Goal: Information Seeking & Learning: Compare options

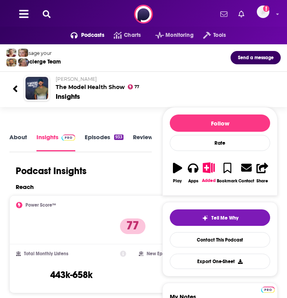
scroll to position [50, 0]
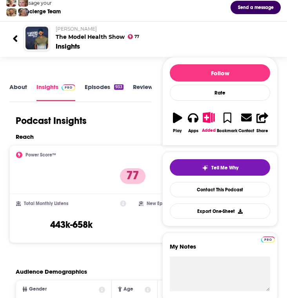
click at [18, 38] on div at bounding box center [19, 38] width 12 height 18
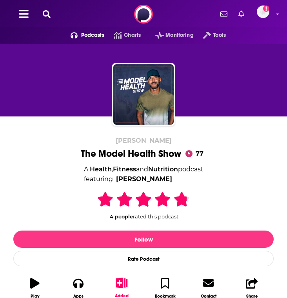
click at [44, 11] on icon at bounding box center [47, 14] width 8 height 8
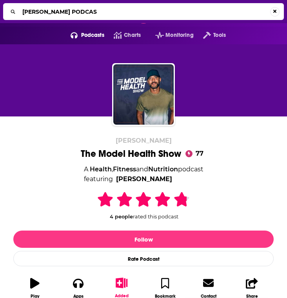
type input "[PERSON_NAME] PODCAST"
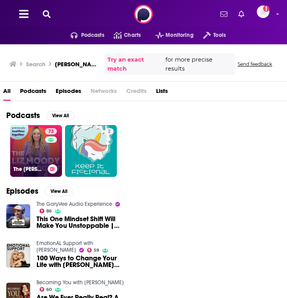
click at [32, 154] on link "73 The [PERSON_NAME] Podcast" at bounding box center [36, 151] width 52 height 52
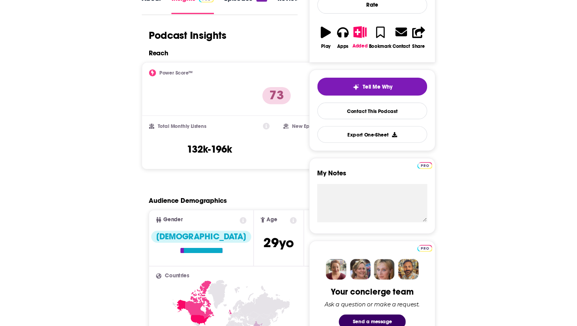
scroll to position [133, 0]
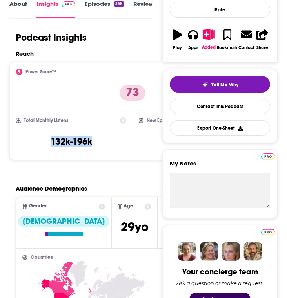
drag, startPoint x: 96, startPoint y: 139, endPoint x: 42, endPoint y: 138, distance: 54.1
click at [42, 138] on div "Total Monthly Listens 132k-196k" at bounding box center [71, 135] width 110 height 36
copy h3 "132k-196k"
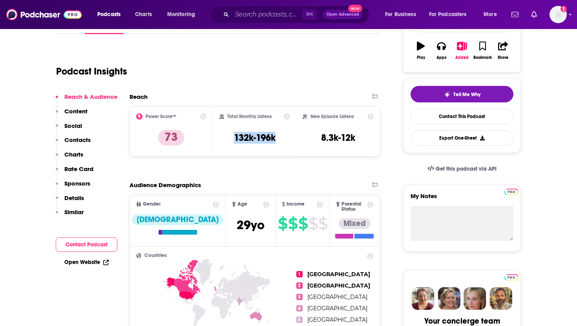
scroll to position [0, 0]
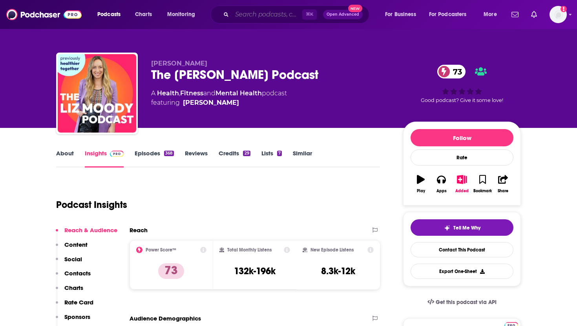
click at [236, 18] on input "Search podcasts, credits, & more..." at bounding box center [267, 14] width 70 height 13
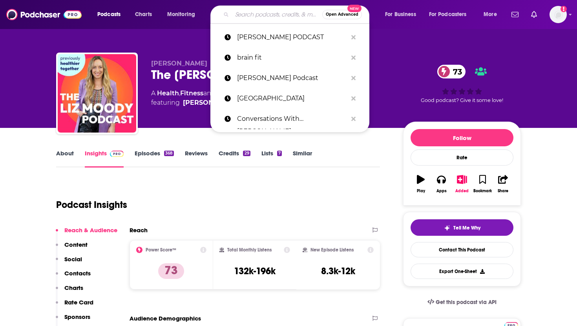
paste input "Well with [PERSON_NAME]"
type input "Well with [PERSON_NAME]"
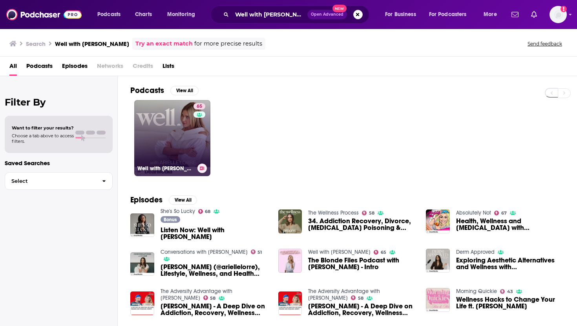
click at [169, 147] on link "65 Well with [PERSON_NAME]" at bounding box center [172, 138] width 76 height 76
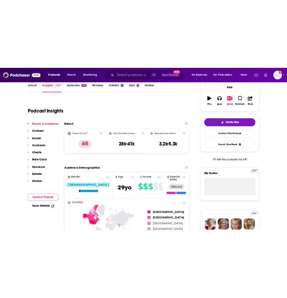
scroll to position [2, 0]
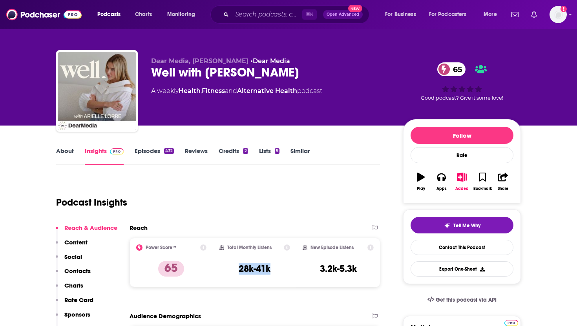
drag, startPoint x: 278, startPoint y: 266, endPoint x: 233, endPoint y: 267, distance: 44.7
click at [233, 267] on div "Total Monthly Listens 28k-41k" at bounding box center [254, 262] width 71 height 36
copy h3 "28k-41k"
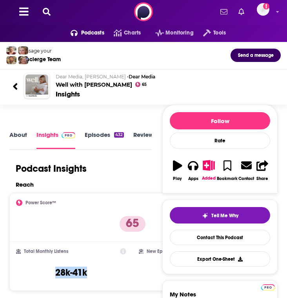
scroll to position [18, 0]
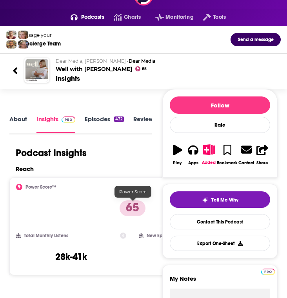
click at [94, 240] on div "Total Monthly Listens 28k-41k" at bounding box center [71, 251] width 110 height 36
drag, startPoint x: 95, startPoint y: 255, endPoint x: 51, endPoint y: 255, distance: 43.9
click at [51, 255] on div "Total Monthly Listens 28k-41k" at bounding box center [71, 251] width 110 height 36
copy h3 "28k-41k"
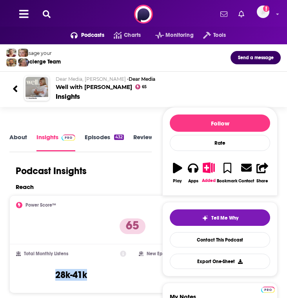
click at [43, 15] on icon at bounding box center [47, 14] width 8 height 8
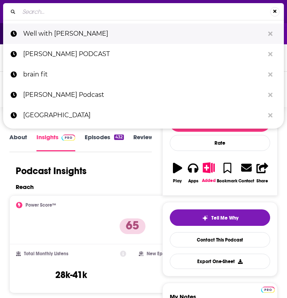
type input "The Model Health Show"
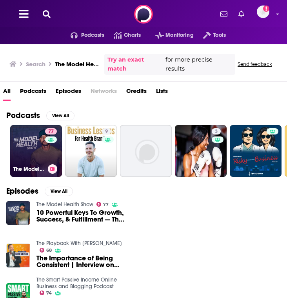
click at [37, 153] on link "77 The Model Health Show" at bounding box center [36, 151] width 52 height 52
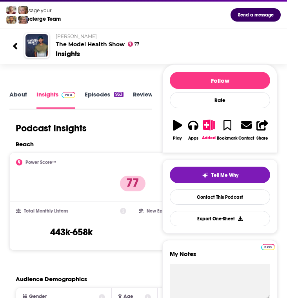
scroll to position [61, 0]
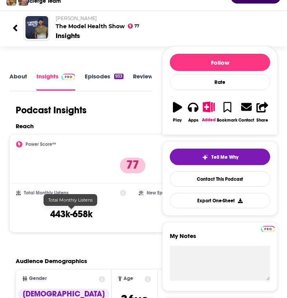
click at [86, 217] on h3 "443k-658k" at bounding box center [71, 214] width 42 height 12
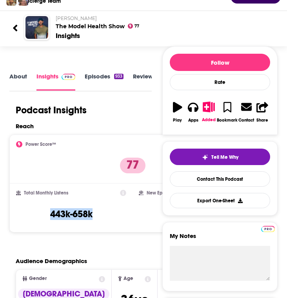
drag, startPoint x: 107, startPoint y: 209, endPoint x: 95, endPoint y: 213, distance: 13.0
click at [95, 214] on div "Total Monthly Listens 443k-658k" at bounding box center [71, 208] width 110 height 36
copy h3 "443k-658k"
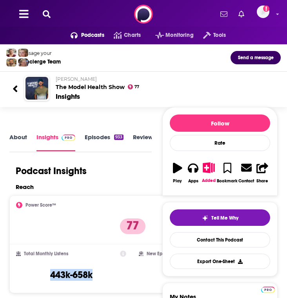
click at [49, 14] on icon at bounding box center [47, 14] width 8 height 8
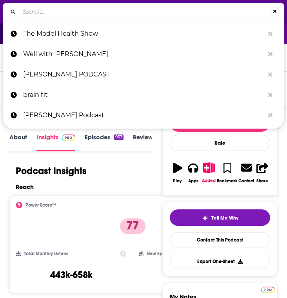
type input "Diary of a CEO"
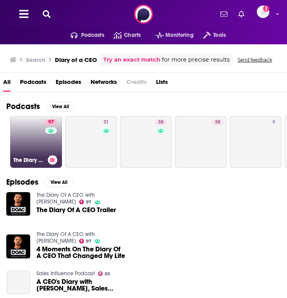
click at [42, 143] on link "97 The Diary Of A CEO with [PERSON_NAME]" at bounding box center [36, 142] width 52 height 52
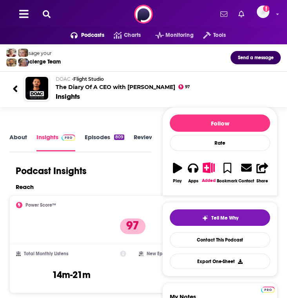
click at [17, 85] on icon at bounding box center [15, 89] width 5 height 11
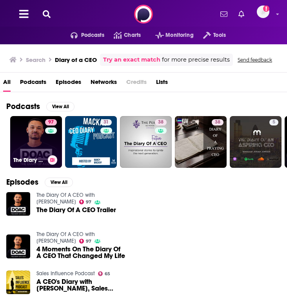
click at [34, 150] on link "97 The Diary Of A CEO with [PERSON_NAME]" at bounding box center [36, 142] width 52 height 52
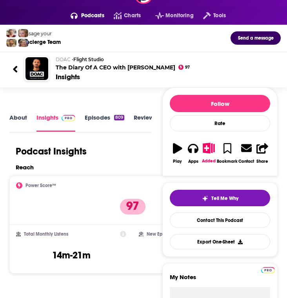
scroll to position [21, 0]
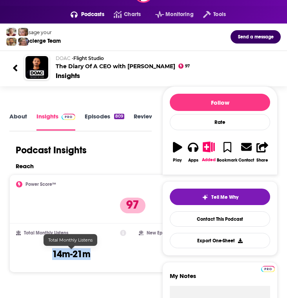
drag, startPoint x: 90, startPoint y: 253, endPoint x: 53, endPoint y: 253, distance: 37.3
click at [53, 253] on h3 "14m-21m" at bounding box center [71, 254] width 38 height 12
copy h3 "14m-21m"
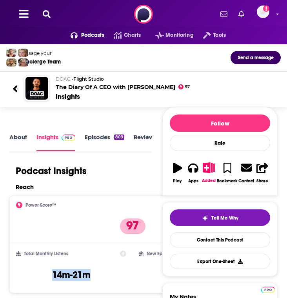
click at [51, 17] on button at bounding box center [46, 14] width 13 height 9
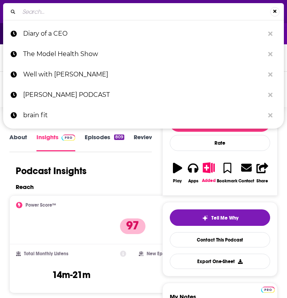
type input "The Lo Life"
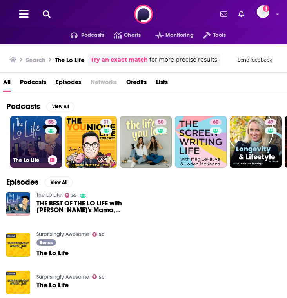
click at [38, 145] on link "55 The Lo Life" at bounding box center [36, 142] width 52 height 52
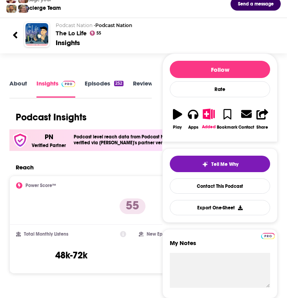
scroll to position [94, 0]
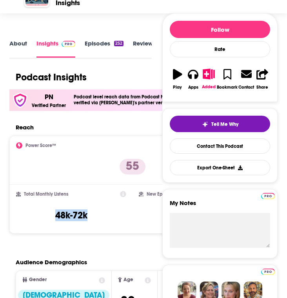
drag, startPoint x: 90, startPoint y: 214, endPoint x: 52, endPoint y: 215, distance: 38.4
click at [52, 215] on div "Total Monthly Listens 48k-72k" at bounding box center [71, 209] width 110 height 36
copy h3 "48k-72k"
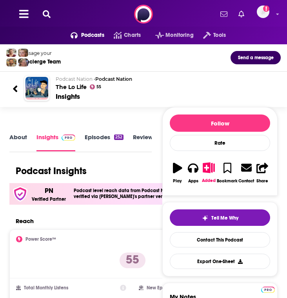
click at [51, 11] on button at bounding box center [46, 14] width 13 height 9
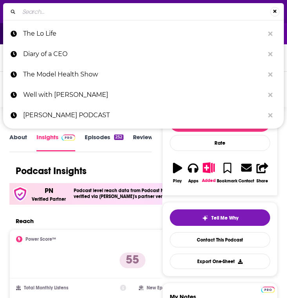
type input "[PERSON_NAME]"
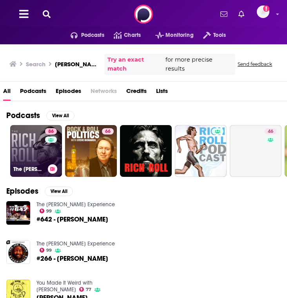
click at [38, 147] on link "86 The [PERSON_NAME] Podcast" at bounding box center [36, 151] width 52 height 52
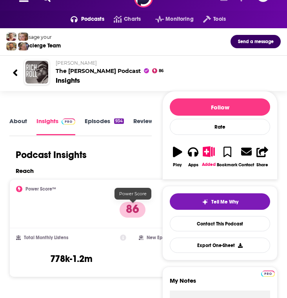
scroll to position [20, 0]
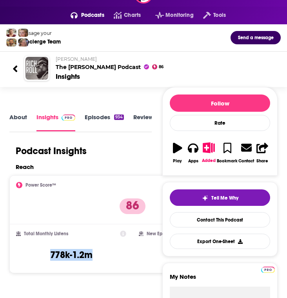
drag, startPoint x: 99, startPoint y: 253, endPoint x: 46, endPoint y: 256, distance: 52.6
click at [46, 256] on div "Total Monthly Listens 778k-1.2m" at bounding box center [71, 249] width 110 height 36
copy h3 "778k-1.2m"
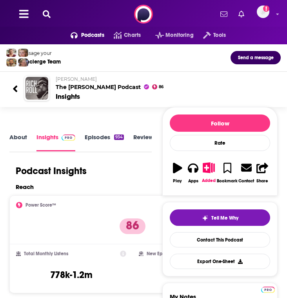
click at [52, 24] on div "Podcasts Charts Monitoring Tools For Business For Podcasters More Add a profile…" at bounding box center [143, 14] width 287 height 28
click at [50, 18] on div "Podcasts Charts Monitoring Tools For Business For Podcasters More Add a profile…" at bounding box center [143, 14] width 287 height 28
click at [46, 13] on icon at bounding box center [47, 14] width 8 height 8
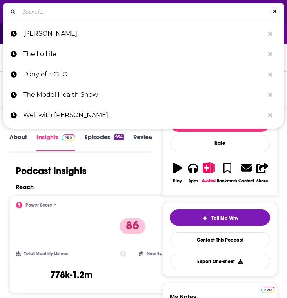
type input "The [PERSON_NAME] Show"
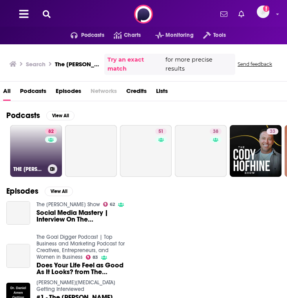
click at [39, 151] on link "82 THE [PERSON_NAME] SHOW" at bounding box center [36, 151] width 52 height 52
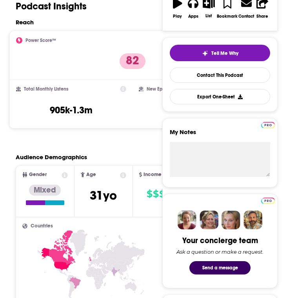
scroll to position [152, 0]
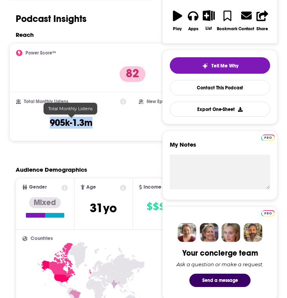
drag, startPoint x: 95, startPoint y: 126, endPoint x: 46, endPoint y: 124, distance: 48.7
click at [46, 124] on div "Total Monthly Listens 905k-1.3m" at bounding box center [71, 116] width 110 height 36
copy h3 "905k-1.3m"
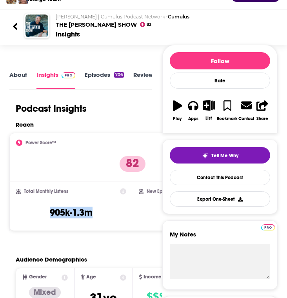
scroll to position [0, 0]
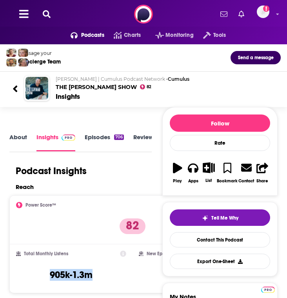
click at [53, 13] on button at bounding box center [46, 14] width 13 height 9
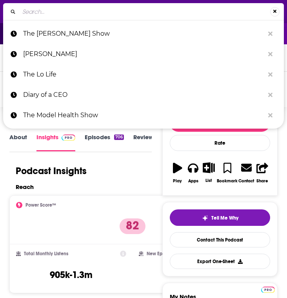
type input "The goop Podcast"
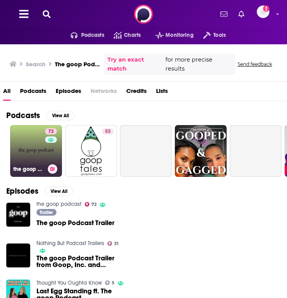
click at [33, 155] on link "72 the goop podcast" at bounding box center [36, 151] width 52 height 52
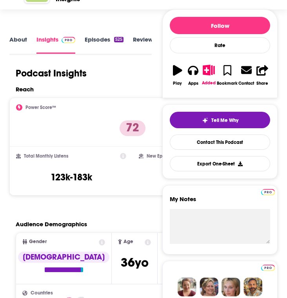
scroll to position [98, 0]
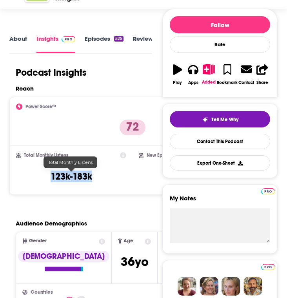
drag, startPoint x: 92, startPoint y: 180, endPoint x: 34, endPoint y: 180, distance: 57.7
click at [34, 180] on div "Total Monthly Listens 123k-183k" at bounding box center [71, 170] width 110 height 36
copy h3 "123k-183k"
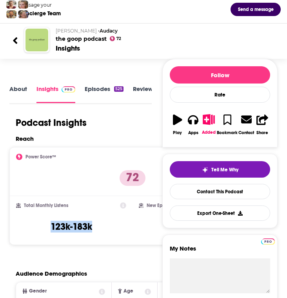
scroll to position [0, 0]
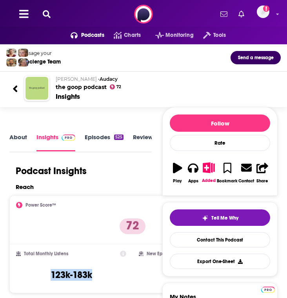
click at [45, 15] on icon at bounding box center [47, 14] width 8 height 8
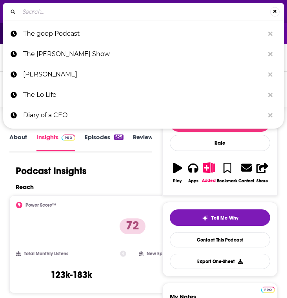
type input "[PERSON_NAME]"
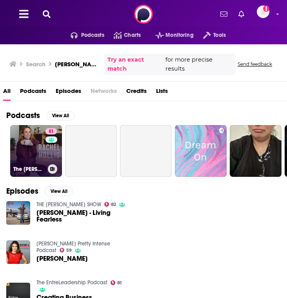
click at [29, 148] on link "81 The [PERSON_NAME] Podcast" at bounding box center [36, 151] width 52 height 52
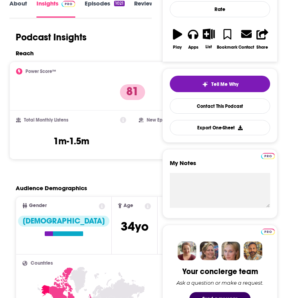
scroll to position [137, 0]
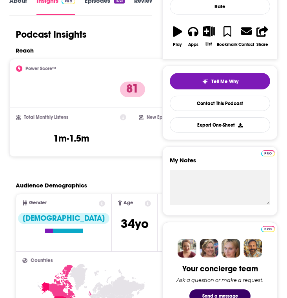
click at [89, 149] on div "Total Monthly Listens 1m-1.5m" at bounding box center [70, 132] width 123 height 49
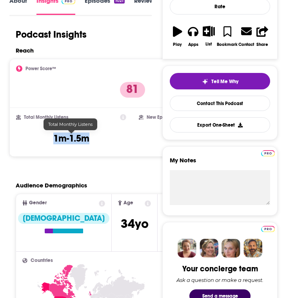
drag, startPoint x: 92, startPoint y: 140, endPoint x: 33, endPoint y: 140, distance: 58.8
click at [33, 140] on div "Total Monthly Listens 1m-1.5m" at bounding box center [71, 132] width 110 height 36
copy div "1m-1.5m"
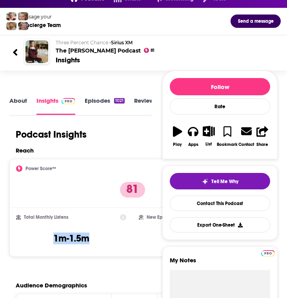
scroll to position [0, 0]
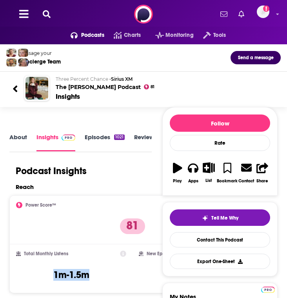
click at [48, 16] on icon at bounding box center [47, 14] width 8 height 8
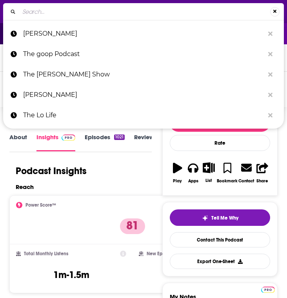
type input "Heal Squad x [PERSON_NAME]"
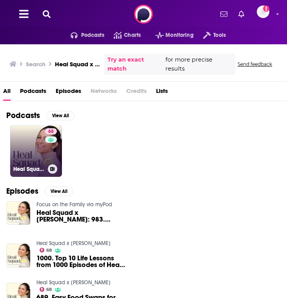
click at [28, 151] on link "68 Heal Squad x [PERSON_NAME]" at bounding box center [36, 151] width 52 height 52
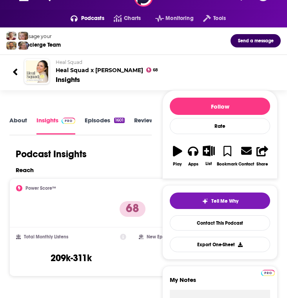
scroll to position [27, 0]
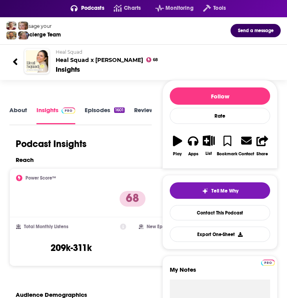
click at [102, 241] on div "Total Monthly Listens 209k-311k" at bounding box center [71, 242] width 110 height 36
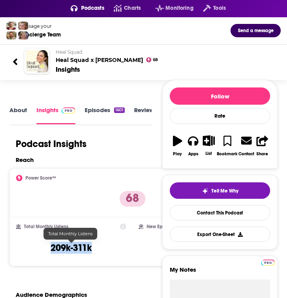
drag, startPoint x: 87, startPoint y: 247, endPoint x: 42, endPoint y: 247, distance: 45.1
click at [42, 247] on div "Total Monthly Listens 209k-311k" at bounding box center [71, 242] width 110 height 36
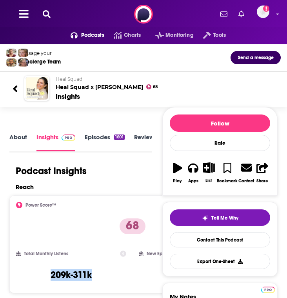
click at [47, 13] on icon at bounding box center [47, 14] width 8 height 8
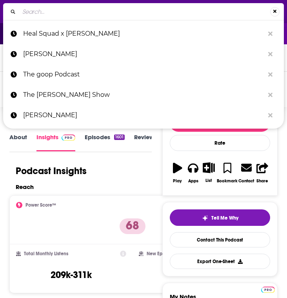
type input "The [PERSON_NAME] Podcast"
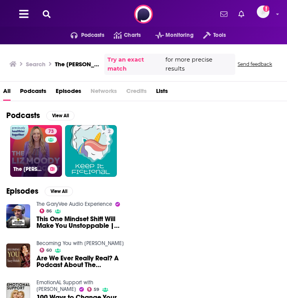
click at [36, 150] on link "73 The [PERSON_NAME] Podcast" at bounding box center [36, 151] width 52 height 52
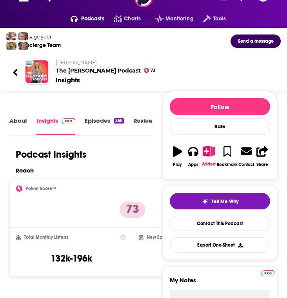
scroll to position [20, 0]
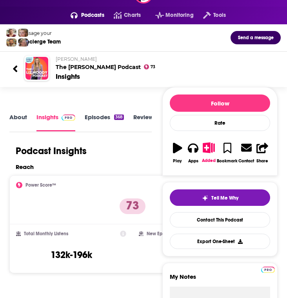
click at [94, 263] on div "Total Monthly Listens 132k-196k" at bounding box center [71, 249] width 110 height 36
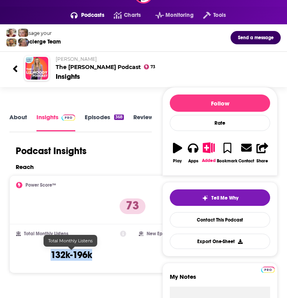
drag, startPoint x: 94, startPoint y: 251, endPoint x: 49, endPoint y: 249, distance: 44.7
click at [49, 250] on div "Total Monthly Listens 132k-196k" at bounding box center [71, 249] width 110 height 36
